Goal: Task Accomplishment & Management: Use online tool/utility

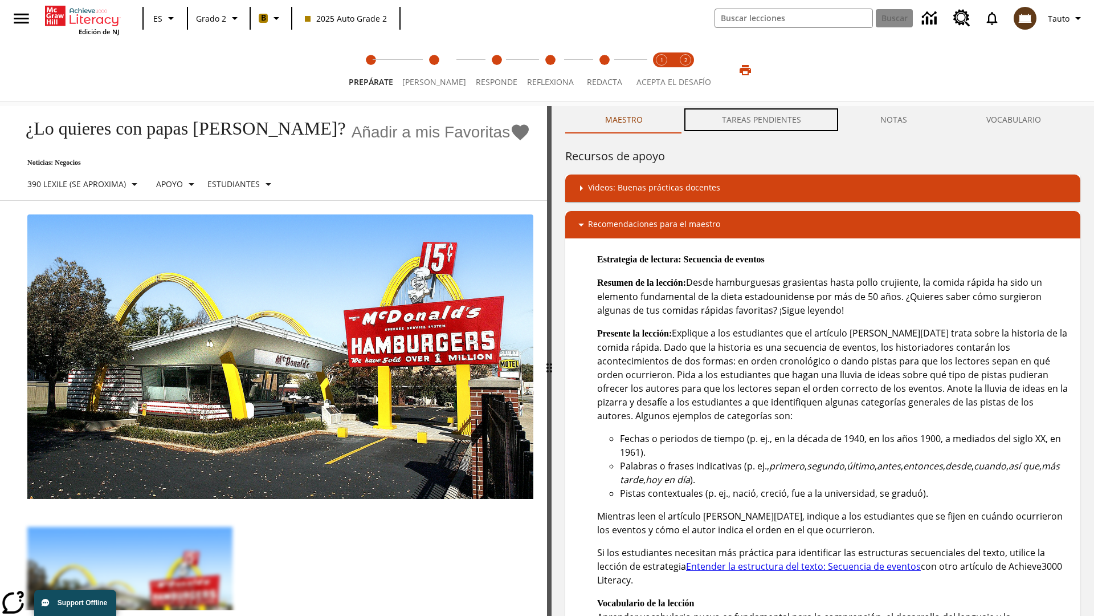
click at [762, 120] on button "TAREAS PENDIENTES" at bounding box center [761, 119] width 158 height 27
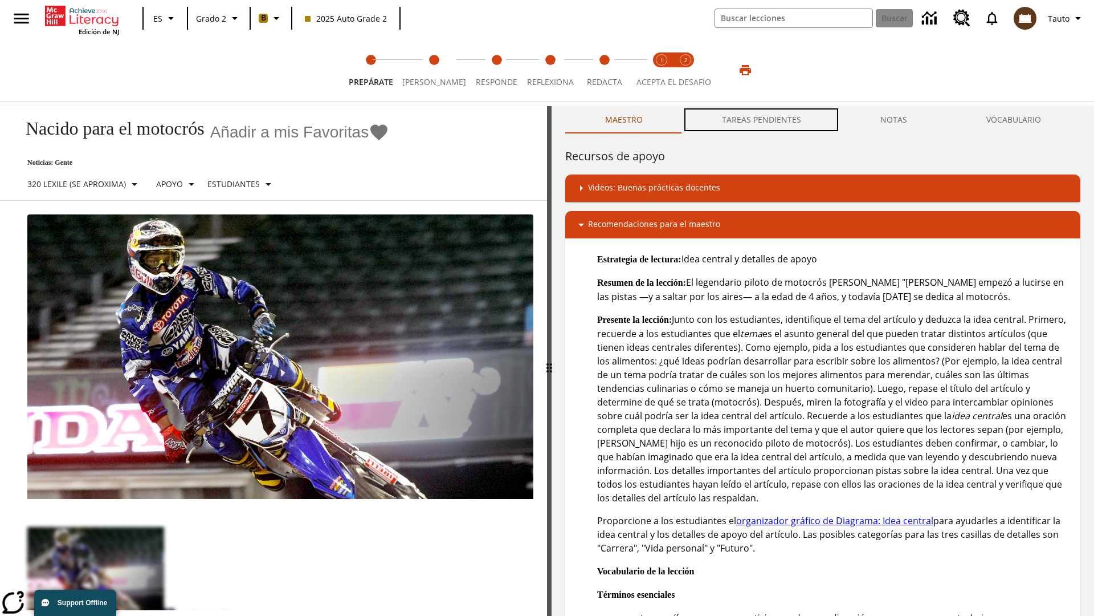
click at [762, 120] on button "TAREAS PENDIENTES" at bounding box center [761, 119] width 158 height 27
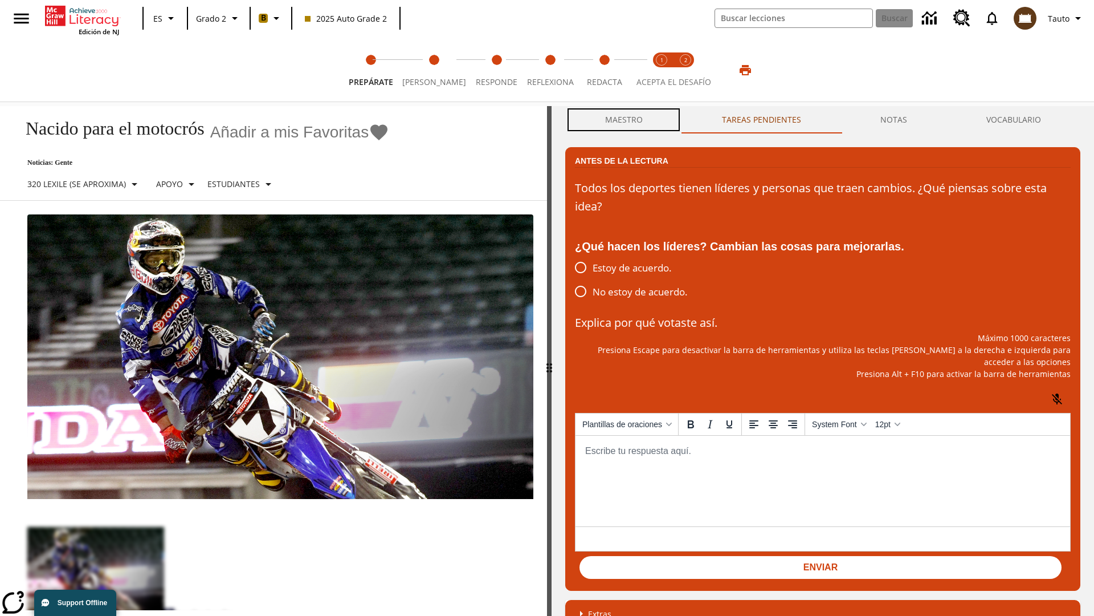
scroll to position [1, 0]
click at [624, 120] on button "Maestro" at bounding box center [623, 119] width 117 height 27
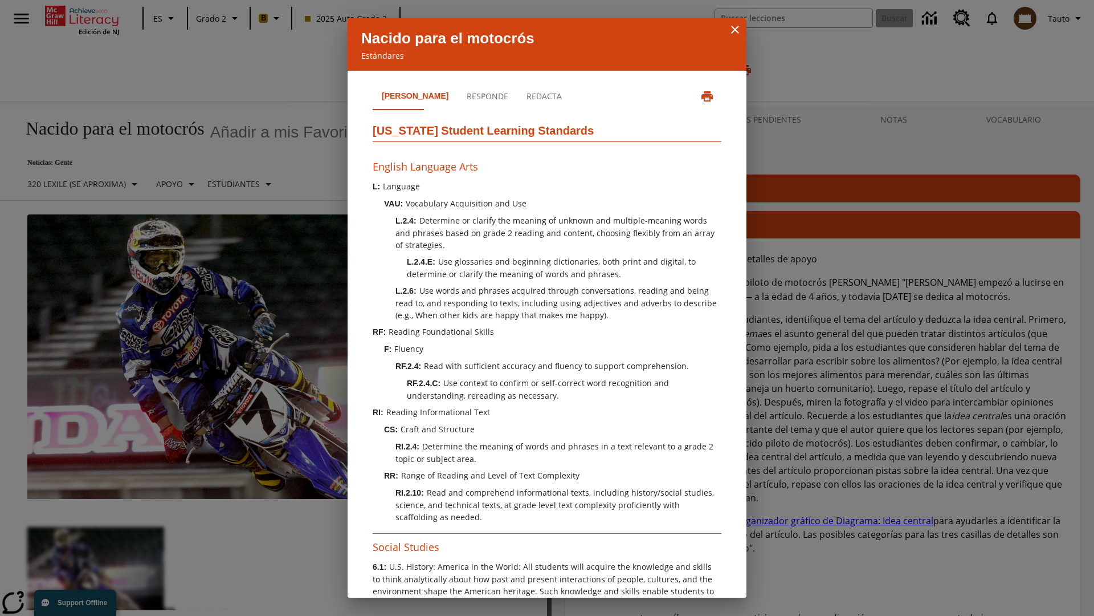
scroll to position [348, 0]
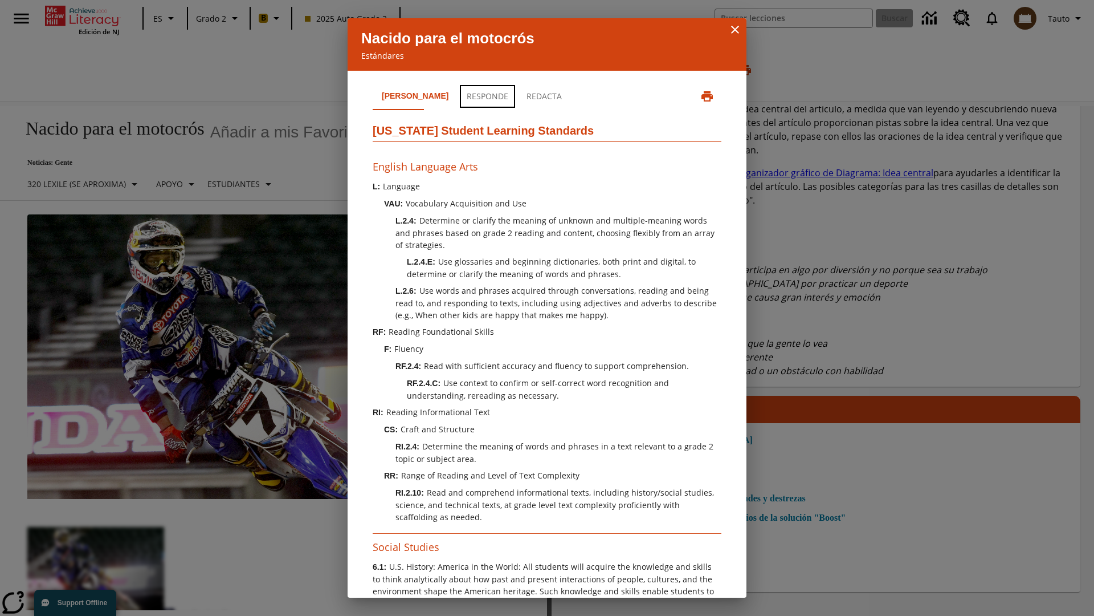
click at [458, 96] on button "Responde" at bounding box center [488, 96] width 60 height 27
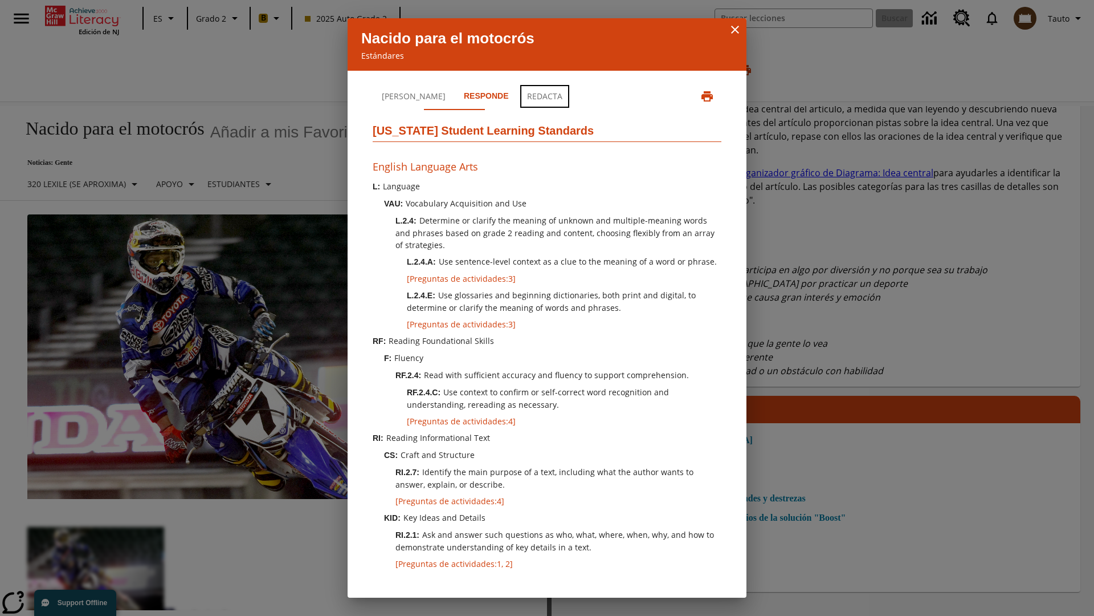
click at [518, 96] on button "Redacta" at bounding box center [545, 96] width 54 height 27
